Goal: Transaction & Acquisition: Purchase product/service

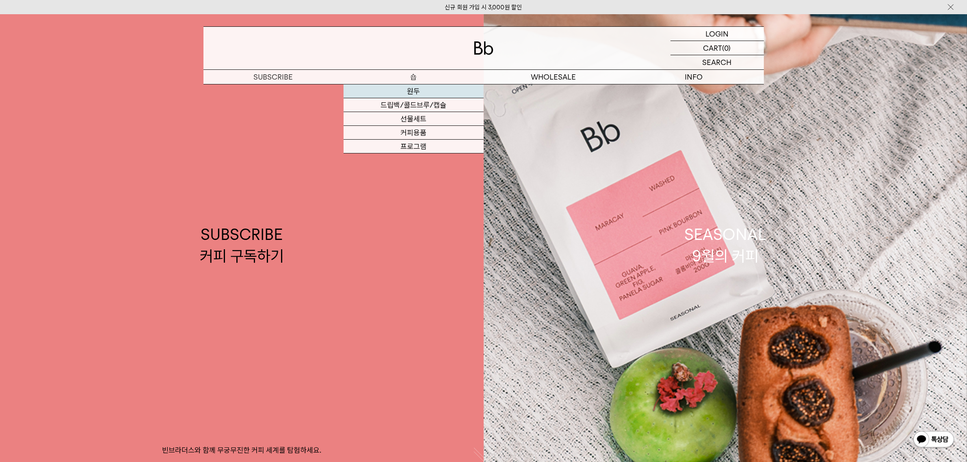
click at [413, 95] on link "원두" at bounding box center [414, 91] width 140 height 14
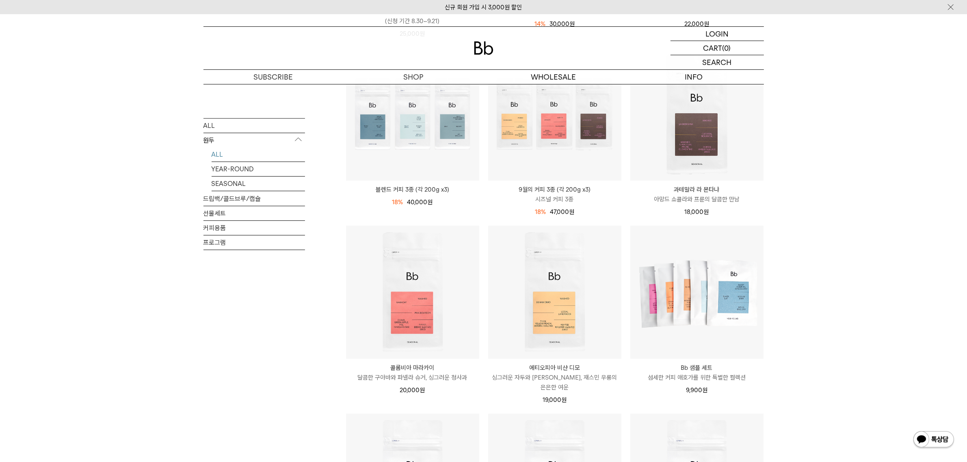
scroll to position [305, 0]
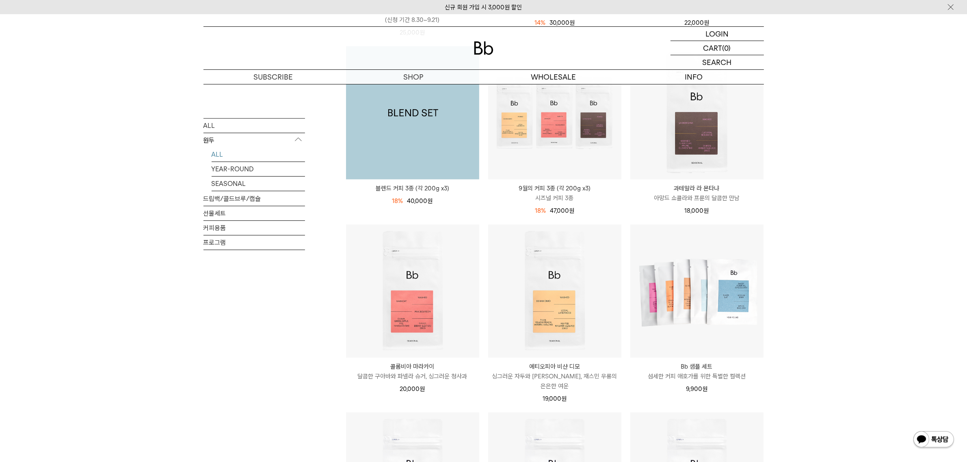
click at [406, 165] on img at bounding box center [412, 112] width 133 height 133
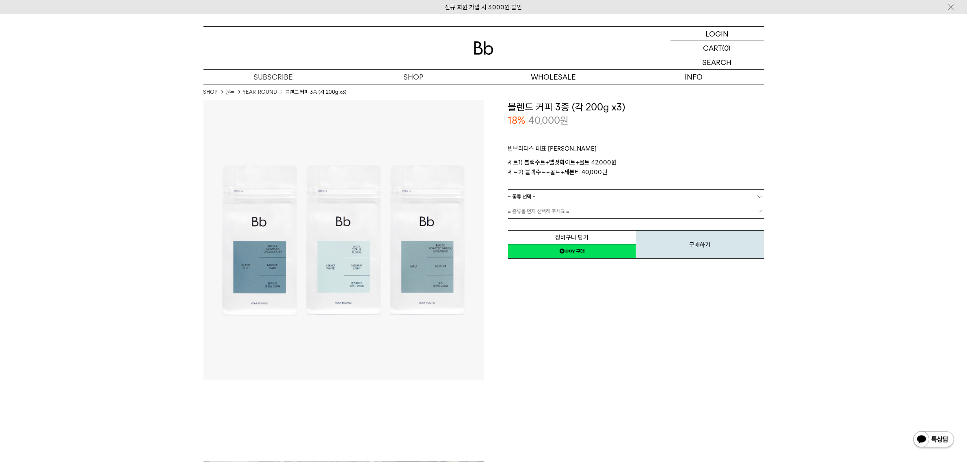
click at [565, 194] on link "= 종류 선택 =" at bounding box center [636, 197] width 256 height 14
click at [567, 306] on div "**********" at bounding box center [624, 240] width 280 height 280
click at [555, 290] on div "**********" at bounding box center [624, 240] width 280 height 280
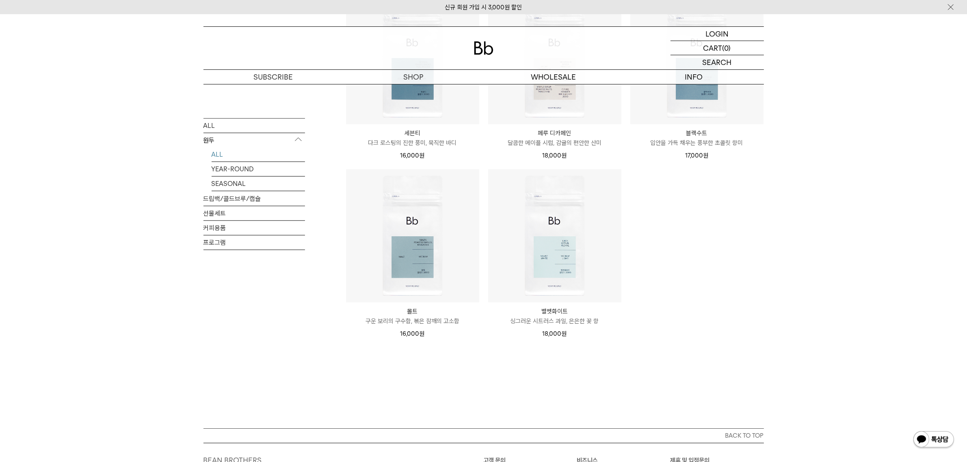
scroll to position [660, 0]
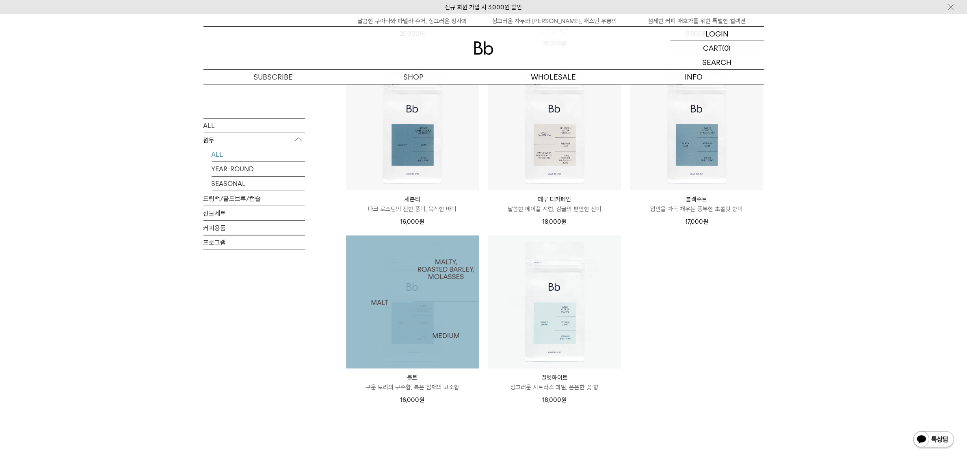
click at [420, 323] on img at bounding box center [412, 302] width 133 height 133
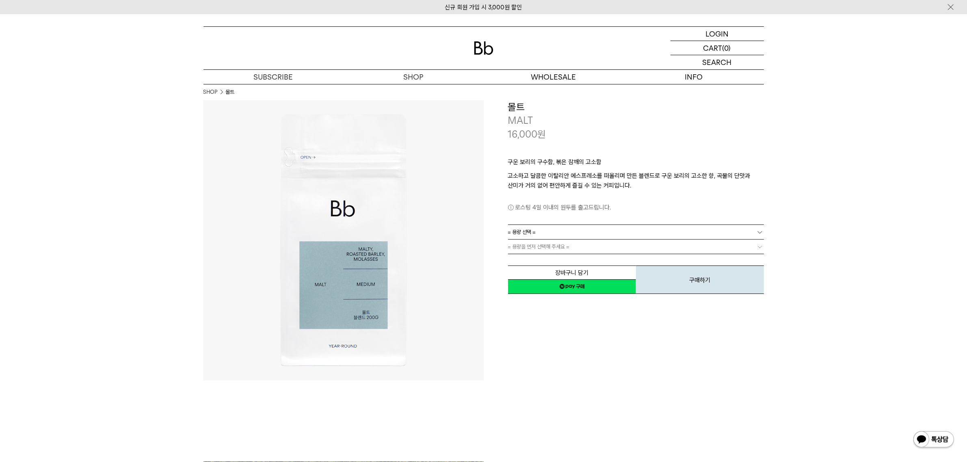
click at [618, 229] on link "= 용량 선택 =" at bounding box center [636, 232] width 256 height 14
click at [569, 274] on li "1kg" at bounding box center [640, 276] width 248 height 15
click at [539, 248] on span "= 분쇄도 선택 =" at bounding box center [524, 247] width 32 height 14
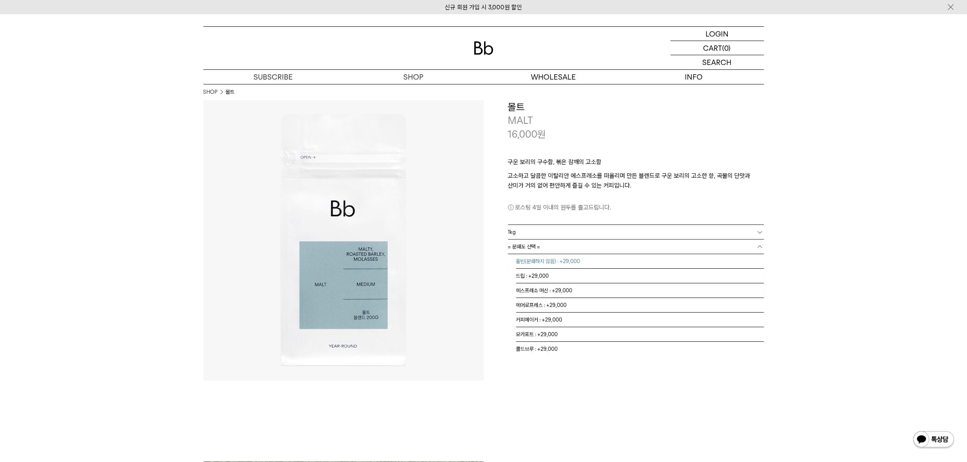
click at [542, 267] on li "홀빈(분쇄하지 않음) : +29,000" at bounding box center [640, 261] width 248 height 15
